Goal: Information Seeking & Learning: Learn about a topic

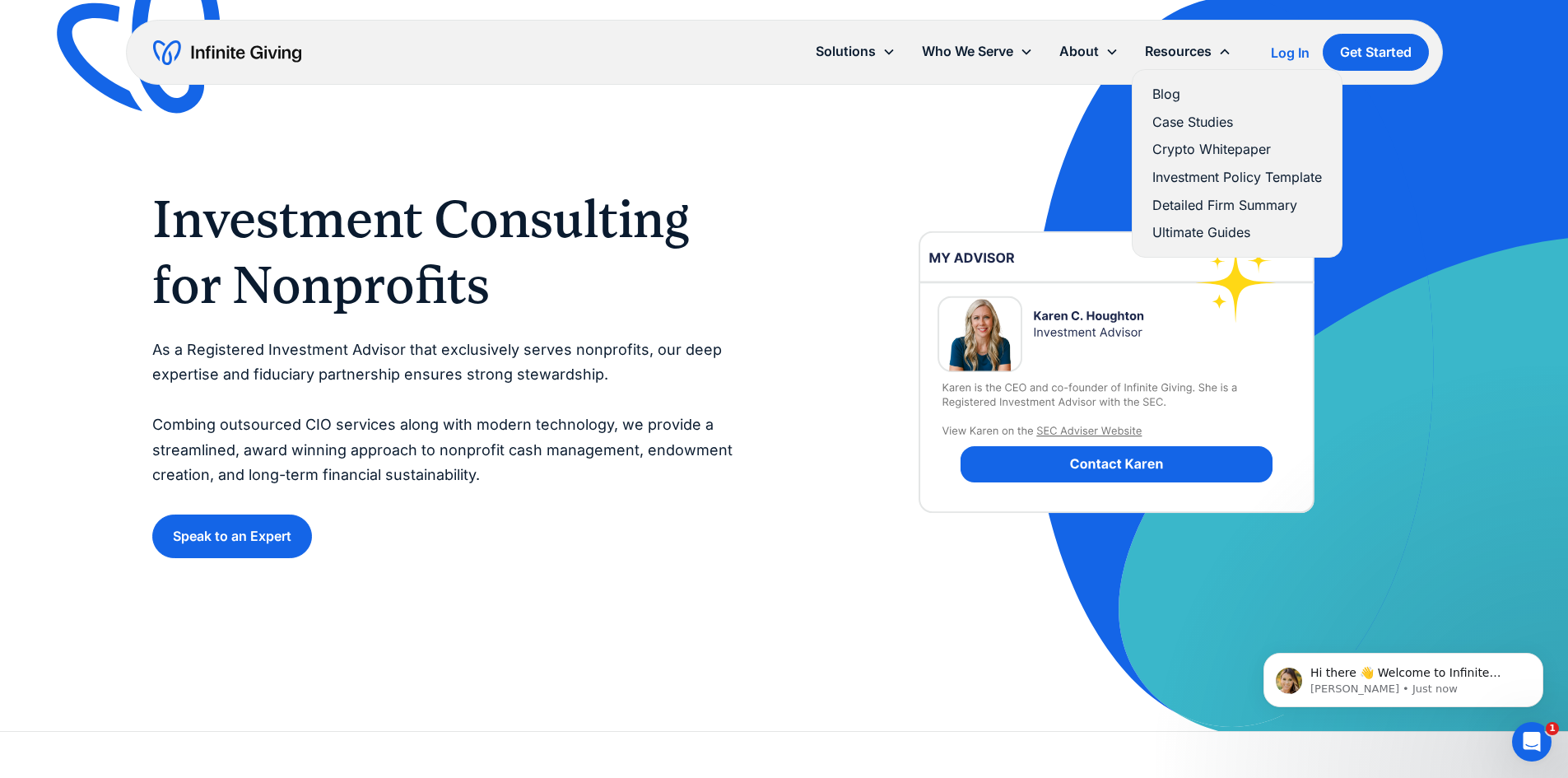
click at [1180, 96] on link "Blog" at bounding box center [1237, 94] width 170 height 22
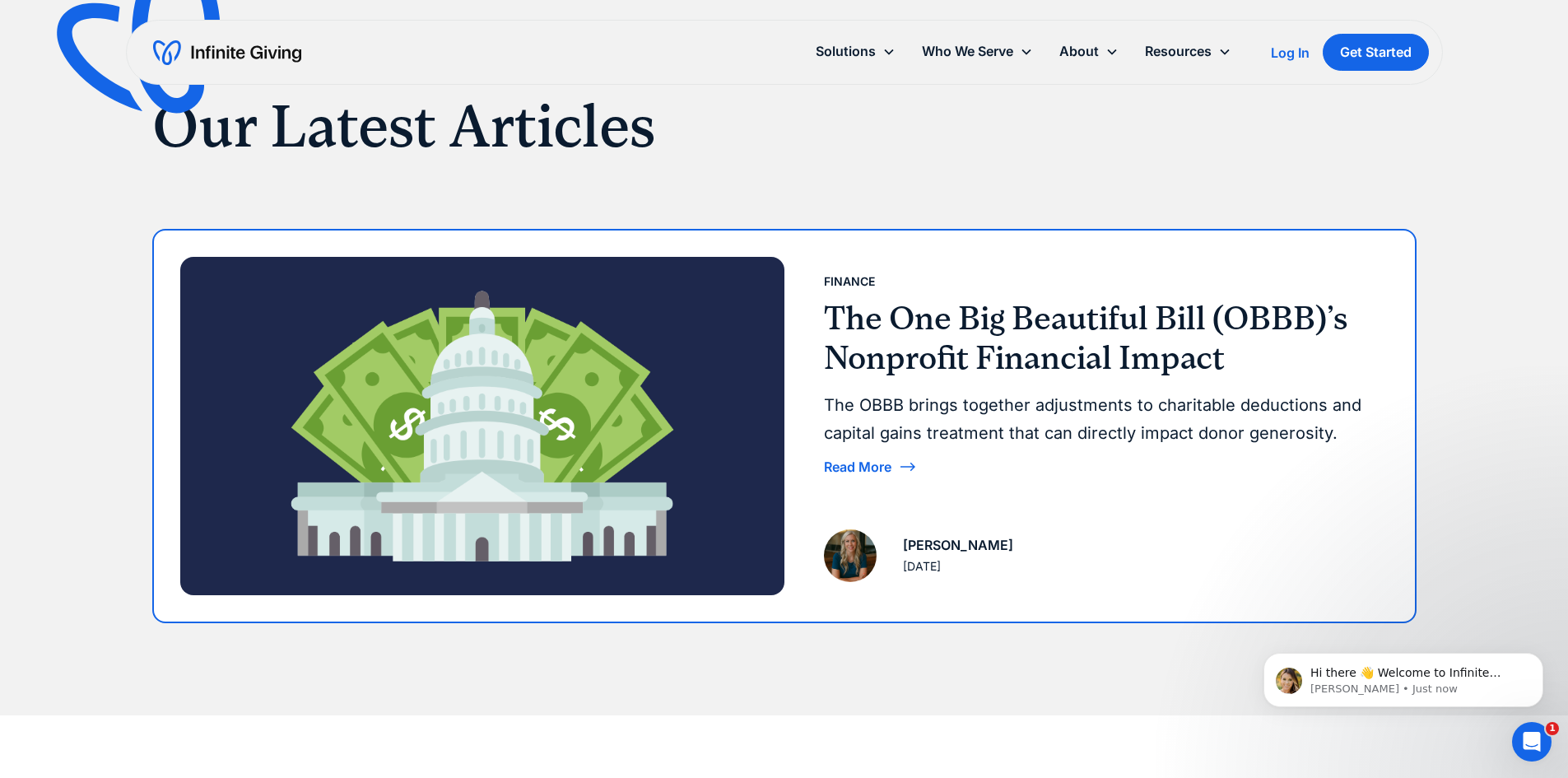
scroll to position [138, 0]
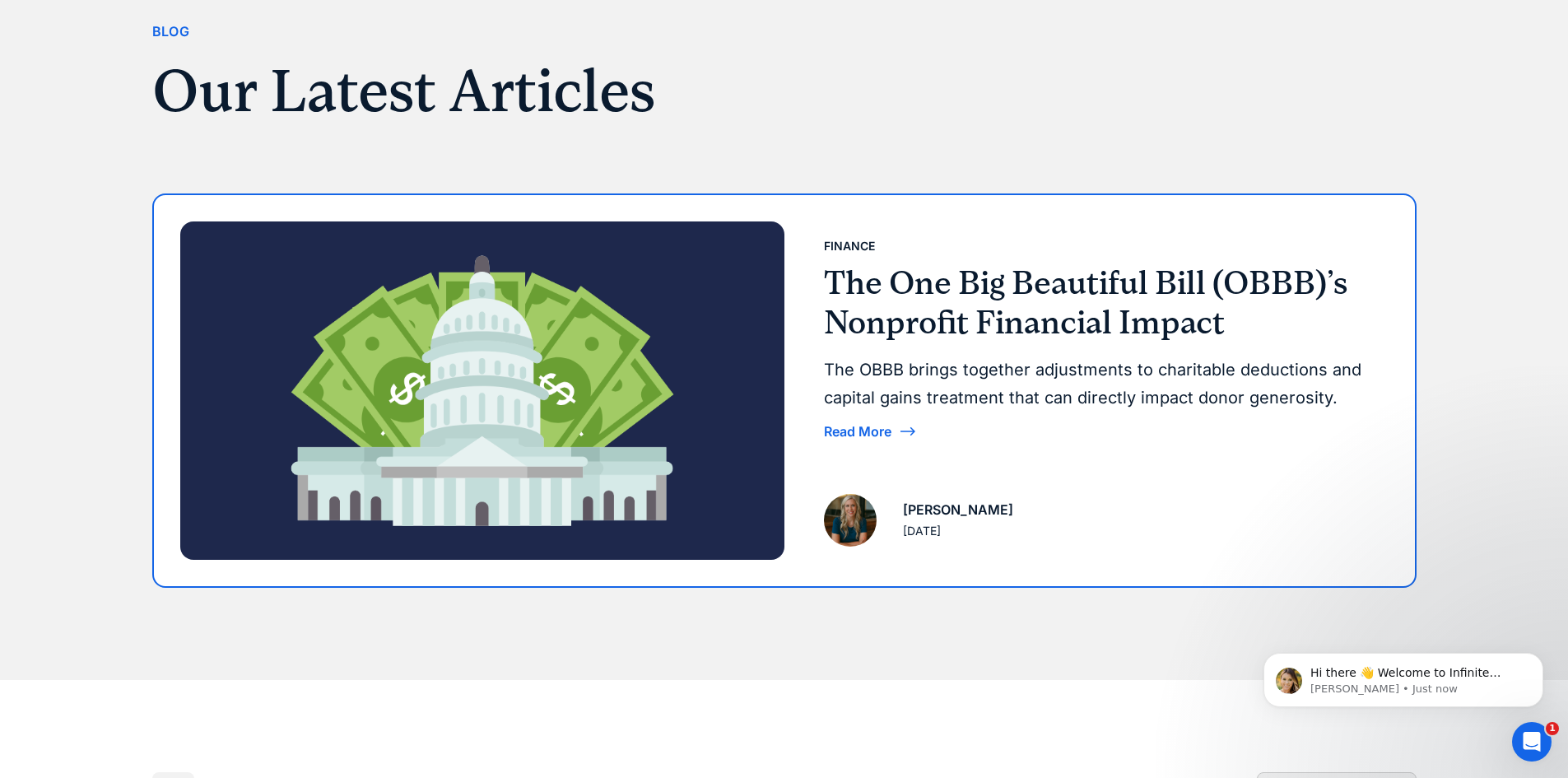
click at [1179, 257] on div "Finance The One Big Beautiful Bill (OBBB)’s Nonprofit Financial Impact The OBBB…" at bounding box center [1099, 339] width 552 height 210
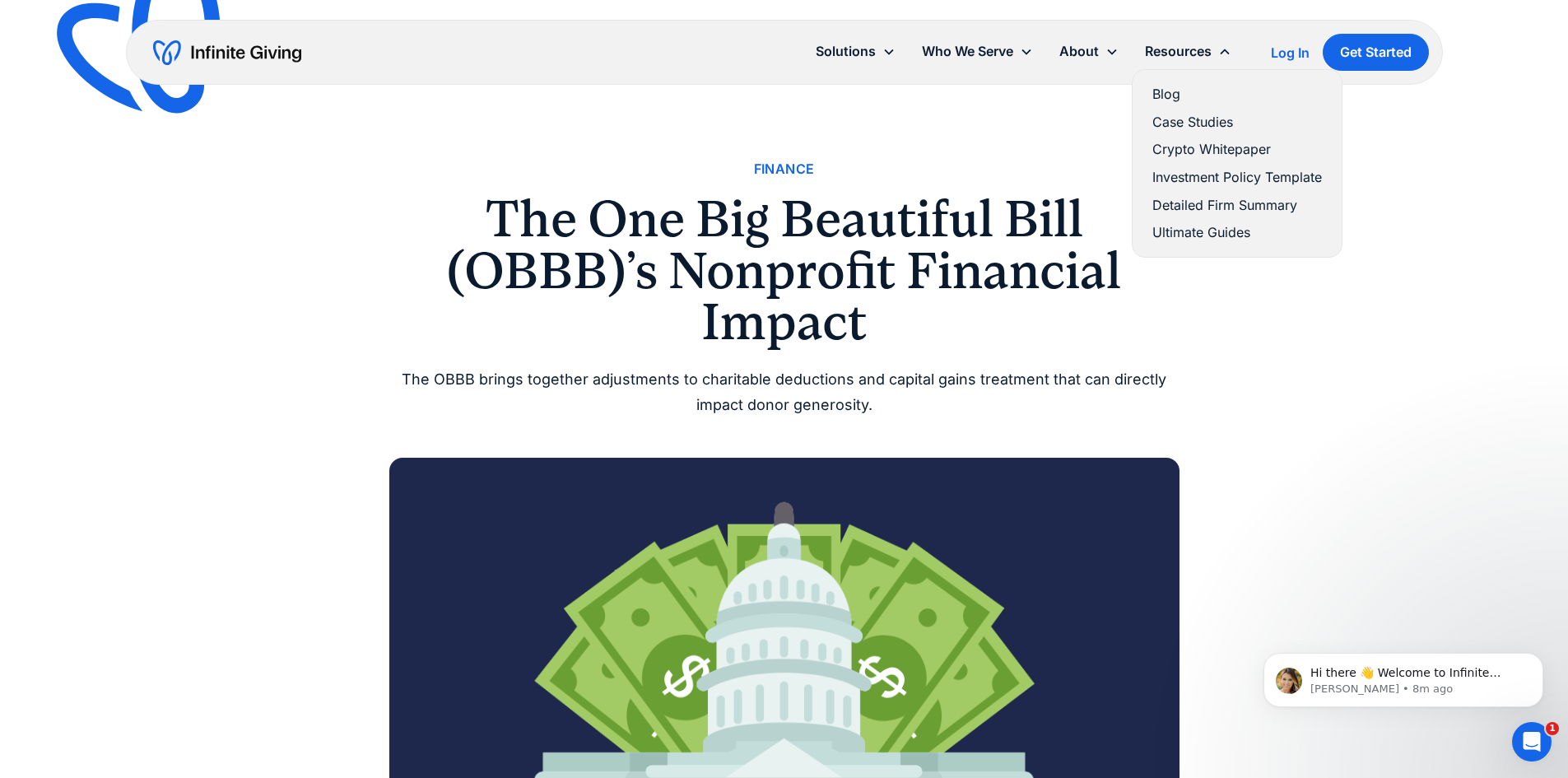
click at [1203, 210] on link "Detailed Firm Summary" at bounding box center [1237, 205] width 170 height 22
